Goal: Book appointment/travel/reservation

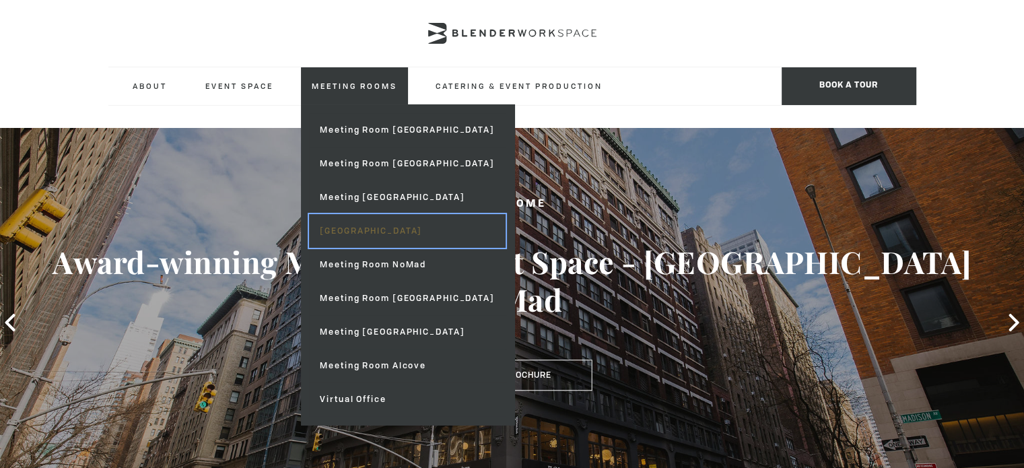
click at [392, 234] on link "[GEOGRAPHIC_DATA]" at bounding box center [407, 231] width 196 height 34
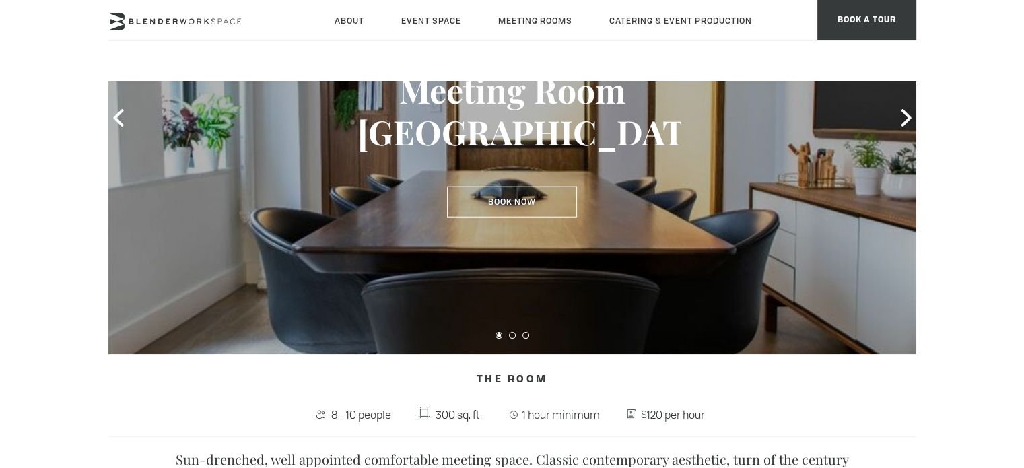
scroll to position [202, 0]
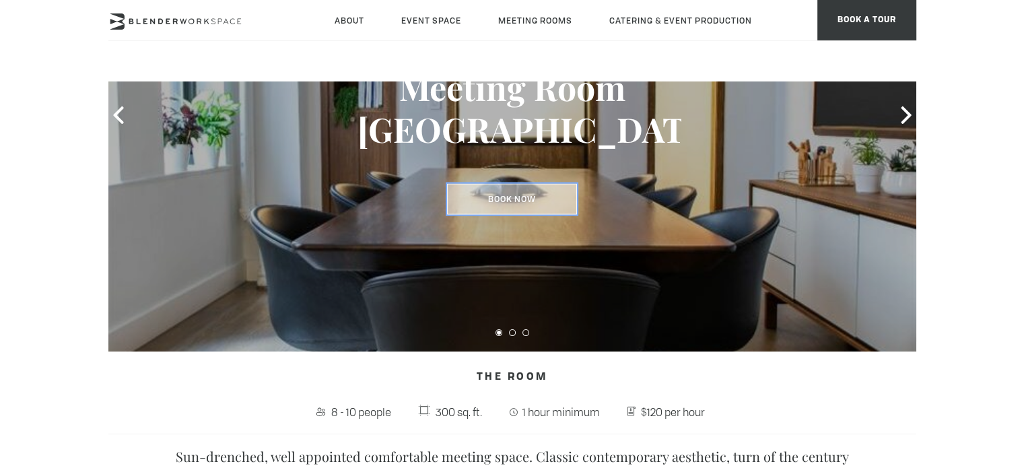
click at [504, 199] on link "Book Now" at bounding box center [512, 199] width 130 height 31
